Goal: Task Accomplishment & Management: Manage account settings

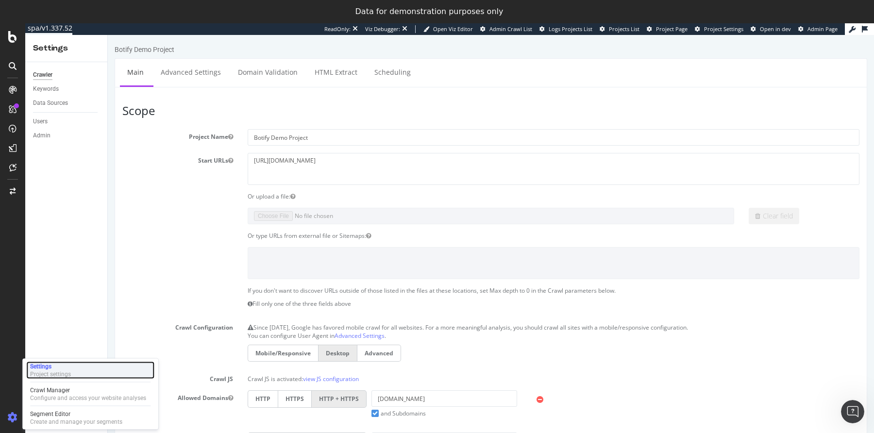
click at [47, 371] on div "Project settings" at bounding box center [50, 374] width 41 height 8
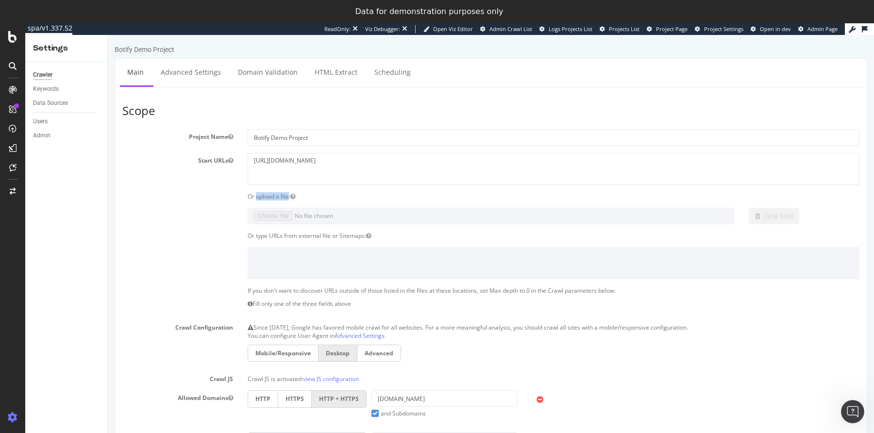
drag, startPoint x: 255, startPoint y: 195, endPoint x: 288, endPoint y: 195, distance: 33.0
click at [288, 195] on div "Or upload a file:" at bounding box center [553, 196] width 626 height 8
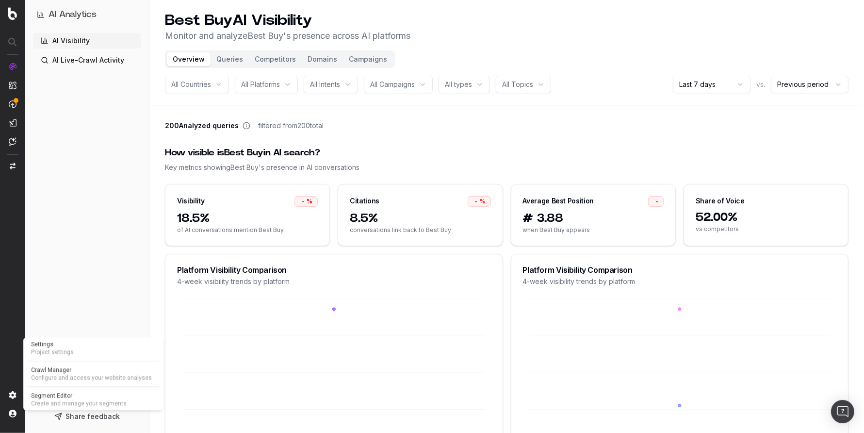
click at [44, 348] on span "Project settings" at bounding box center [93, 352] width 124 height 8
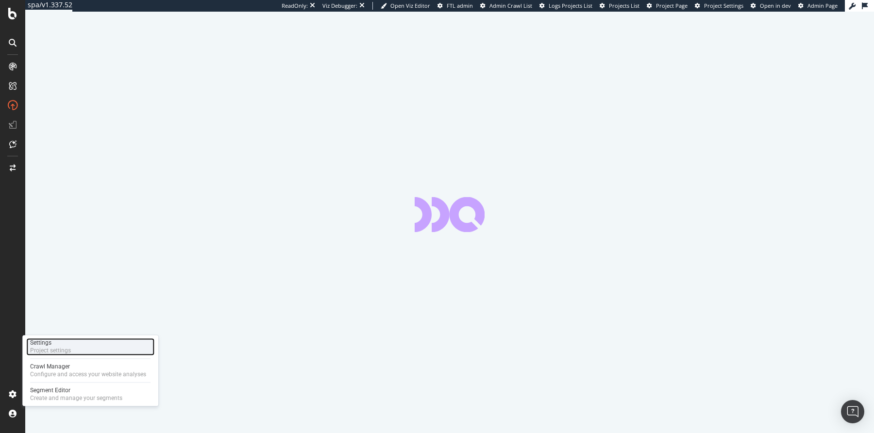
click at [35, 342] on div "Settings" at bounding box center [50, 343] width 41 height 8
